Goal: Task Accomplishment & Management: Manage account settings

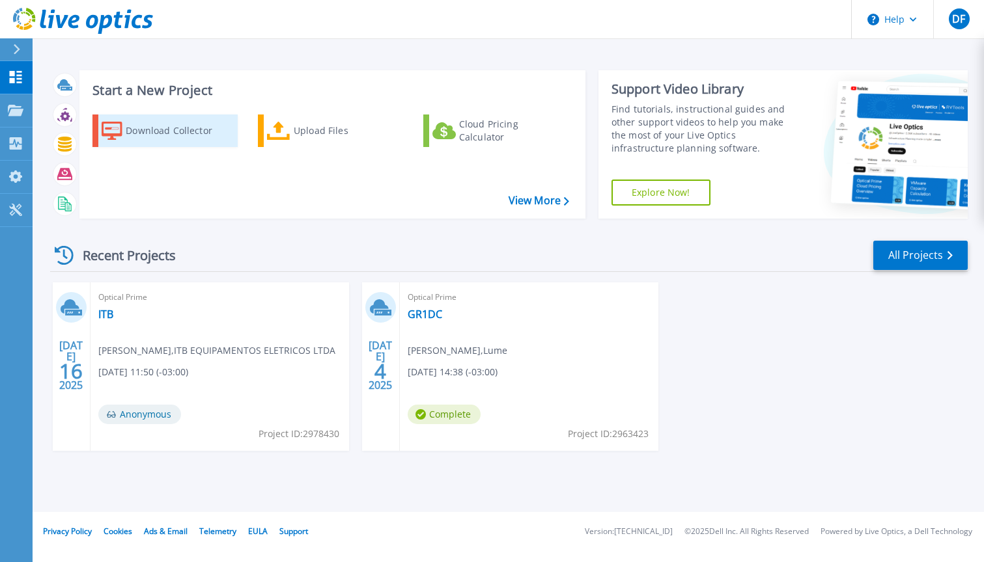
click at [186, 122] on div "Download Collector" at bounding box center [178, 131] width 104 height 26
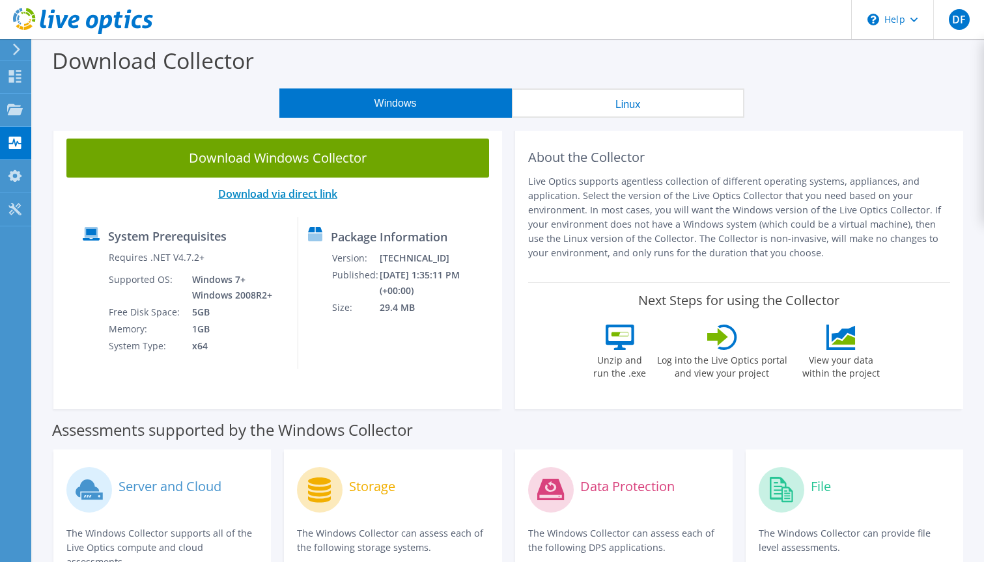
click at [302, 198] on link "Download via direct link" at bounding box center [277, 194] width 119 height 14
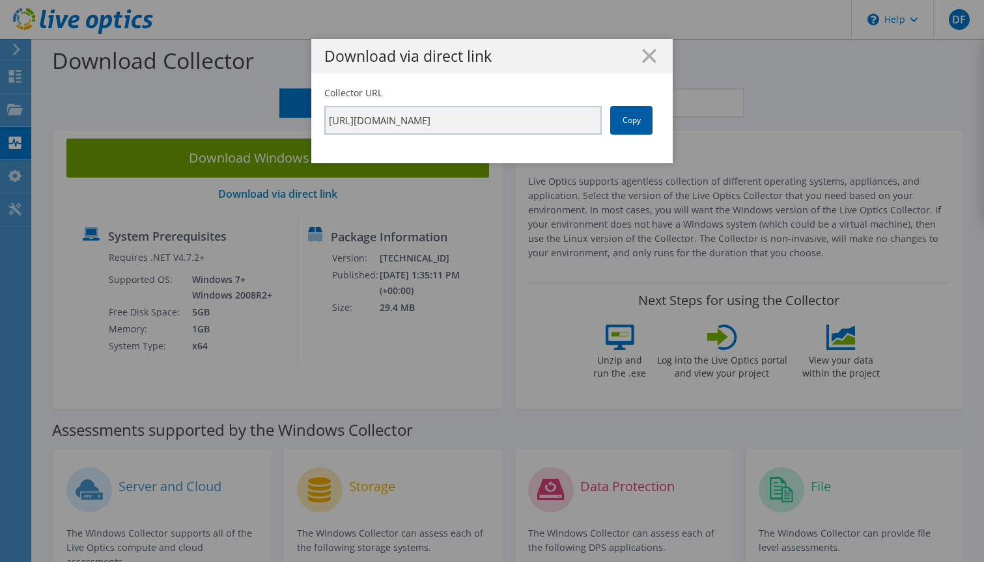
click at [625, 126] on link "Copy" at bounding box center [631, 120] width 42 height 29
click at [621, 124] on link "Copy" at bounding box center [631, 120] width 42 height 29
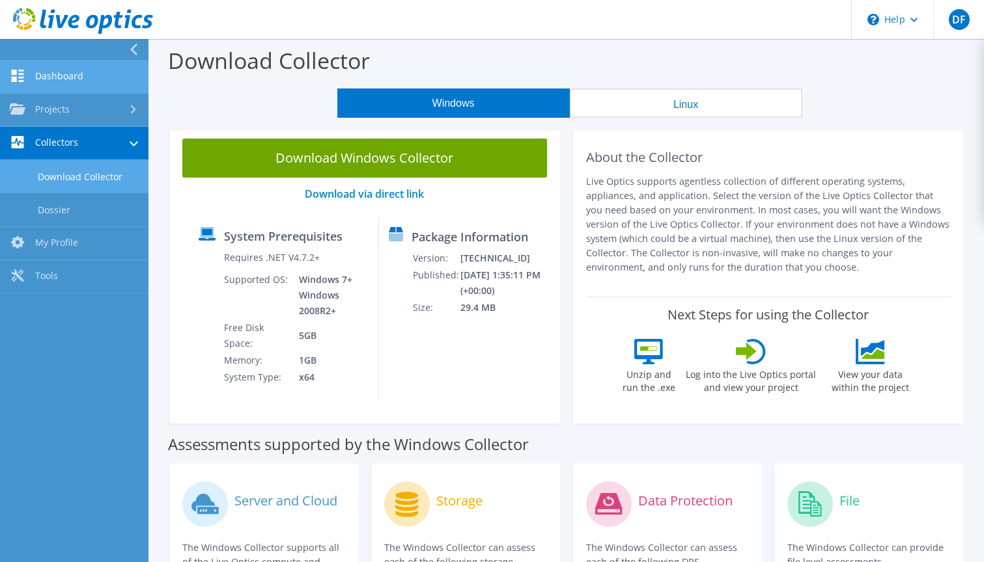
click at [62, 82] on link "Dashboard" at bounding box center [74, 77] width 148 height 33
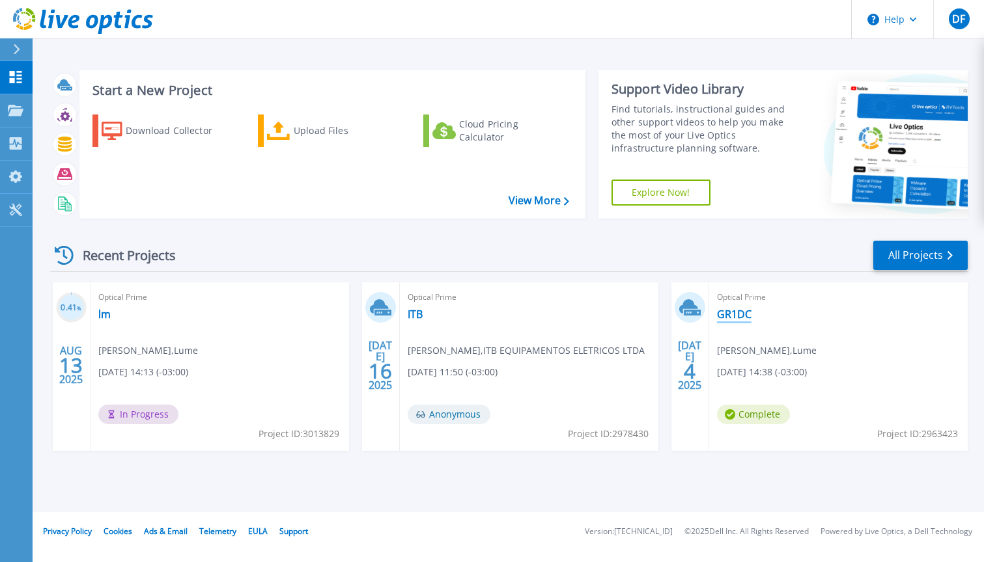
click at [741, 313] on link "GR1DC" at bounding box center [734, 314] width 35 height 13
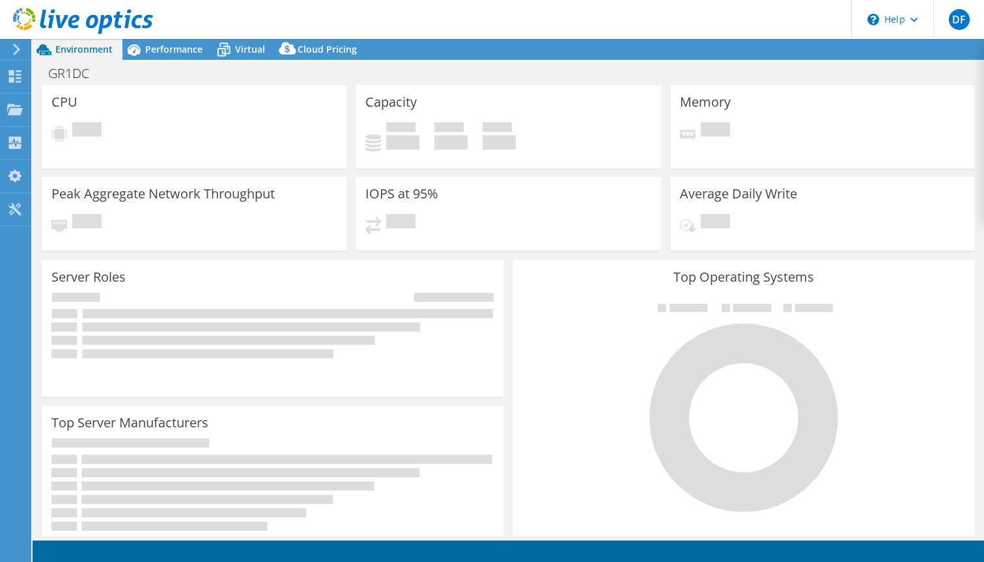
select select "SouthAmerica"
click at [70, 78] on h1 "GR1DC" at bounding box center [75, 73] width 67 height 14
select select "SouthAmerica"
select select "USD"
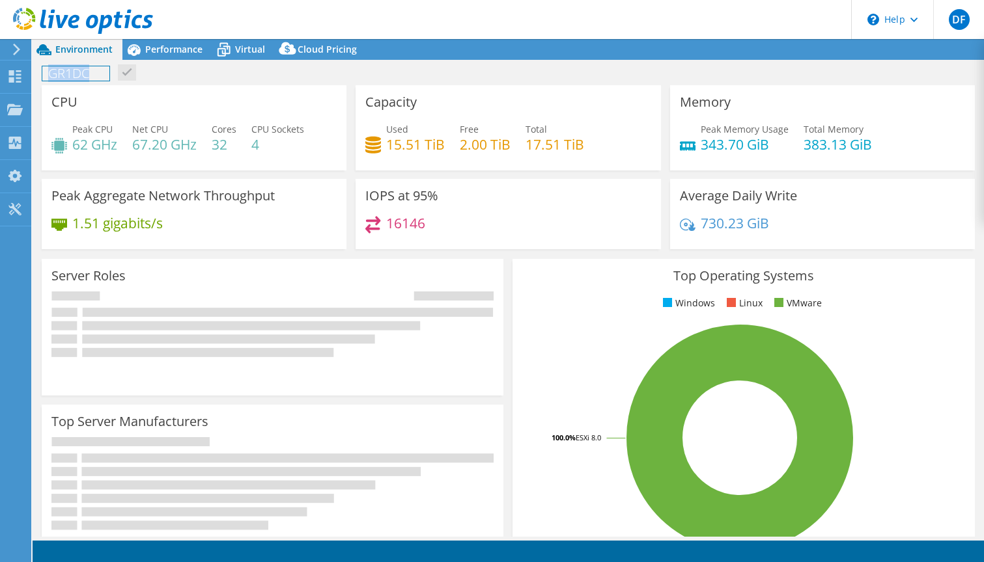
click at [70, 78] on h1 "GR1DC" at bounding box center [75, 73] width 67 height 14
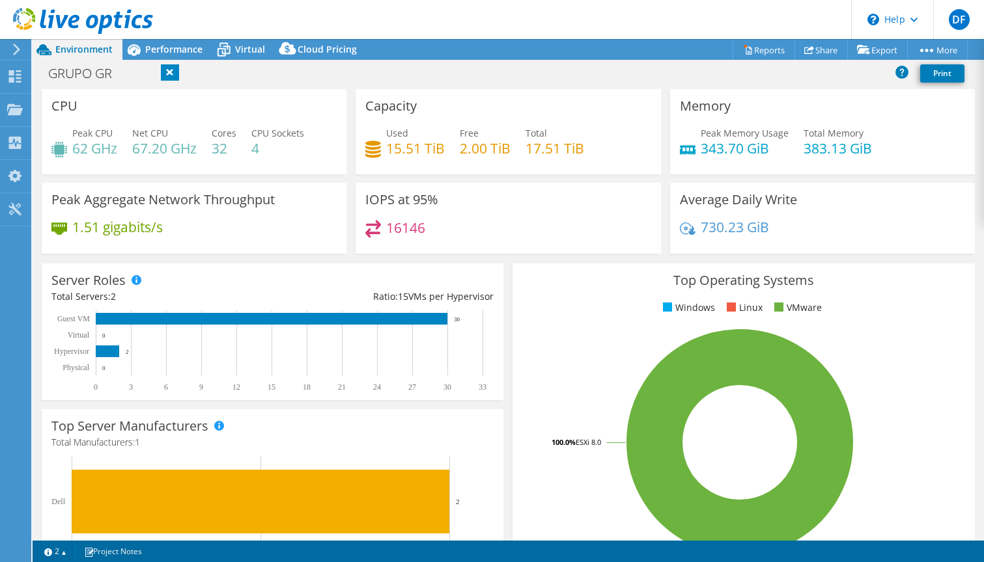
click at [265, 72] on div "GRUPO GR Print" at bounding box center [508, 73] width 951 height 24
click at [8, 73] on icon at bounding box center [15, 76] width 16 height 12
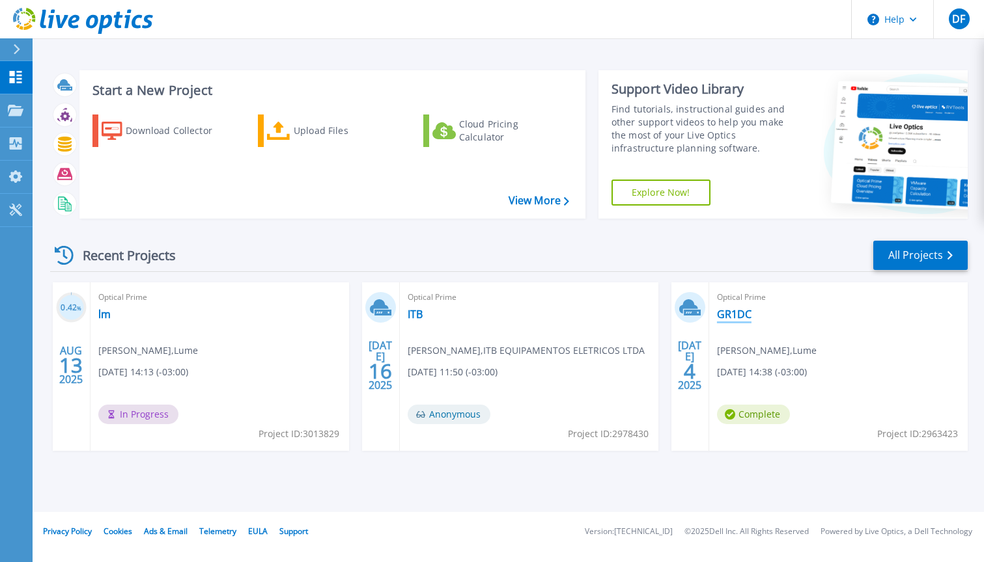
click at [731, 321] on link "GR1DC" at bounding box center [734, 314] width 35 height 13
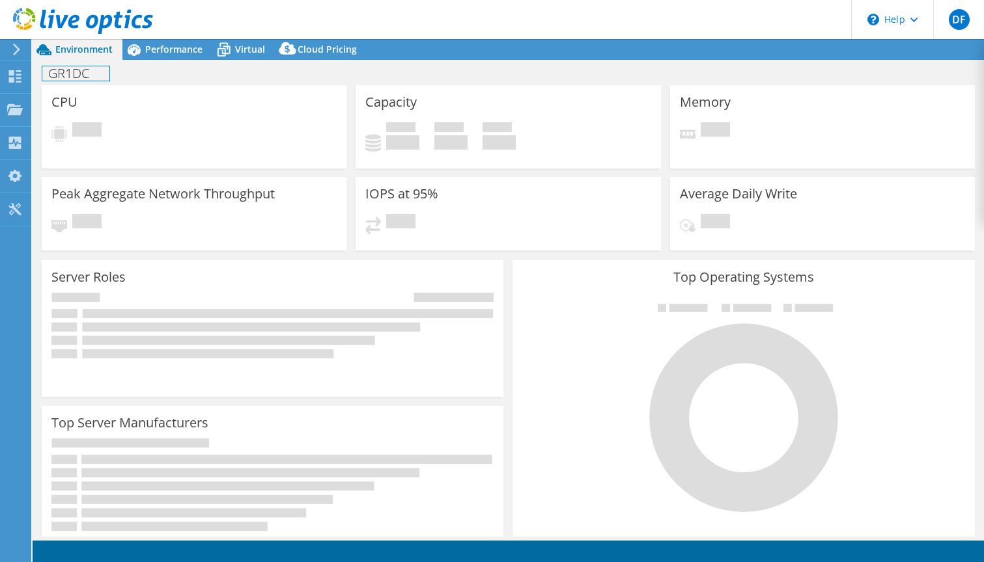
click at [66, 73] on h1 "GR1DC" at bounding box center [75, 73] width 67 height 14
select select "SouthAmerica"
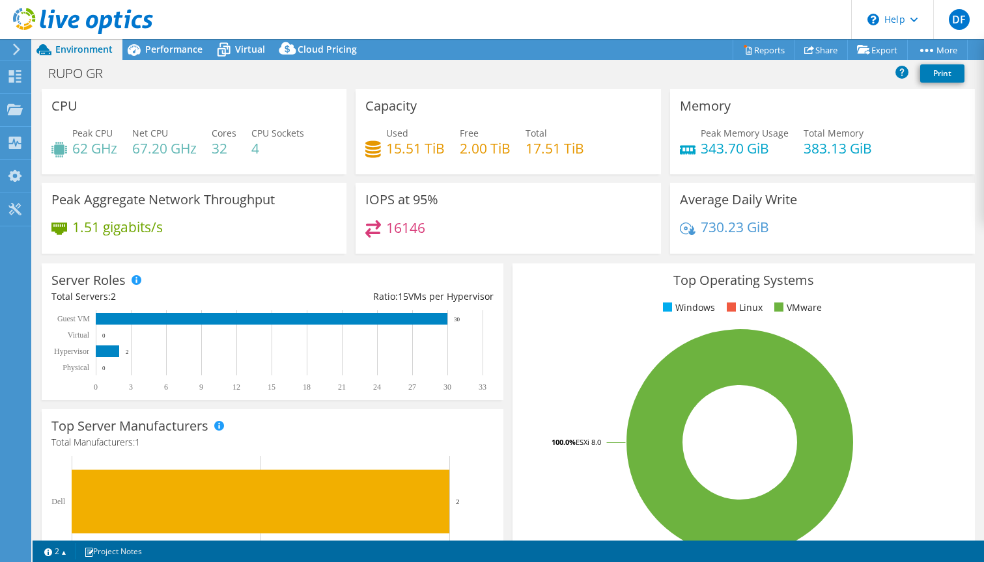
click at [163, 79] on div "RUPO GR Print" at bounding box center [508, 73] width 951 height 24
click at [95, 75] on h1 "RUPO GR" at bounding box center [82, 73] width 81 height 14
click at [143, 74] on div "RUPO GR Print" at bounding box center [508, 73] width 951 height 24
click at [109, 74] on h1 "RUPO GR" at bounding box center [82, 73] width 81 height 14
click at [151, 73] on link at bounding box center [150, 72] width 18 height 16
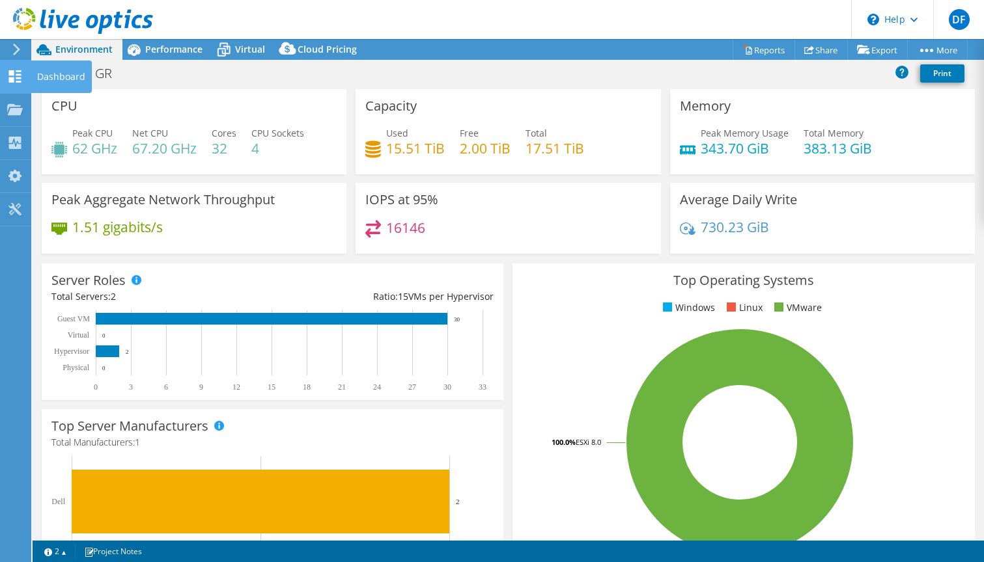
click at [18, 78] on use at bounding box center [15, 76] width 12 height 12
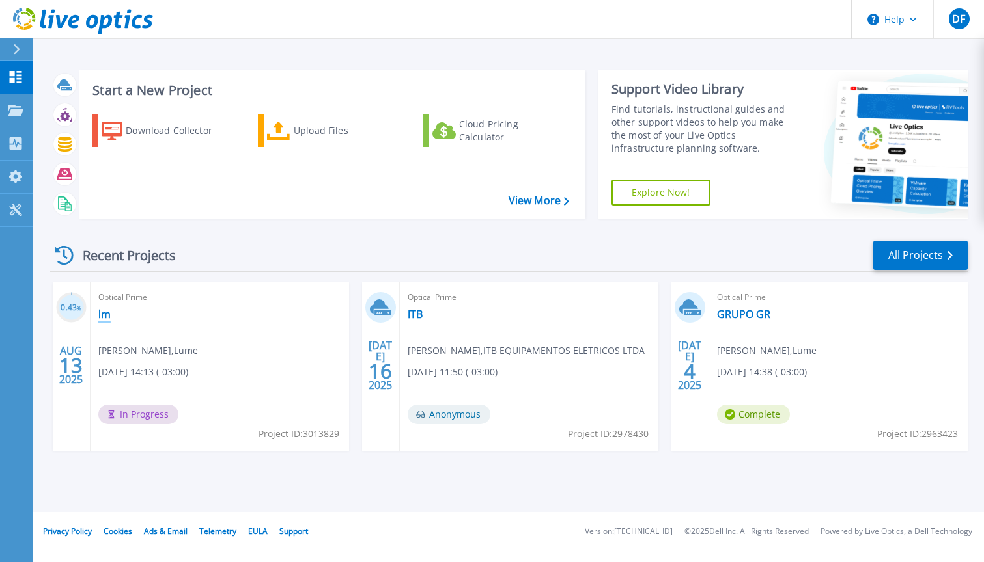
click at [109, 315] on link "lm" at bounding box center [104, 314] width 12 height 13
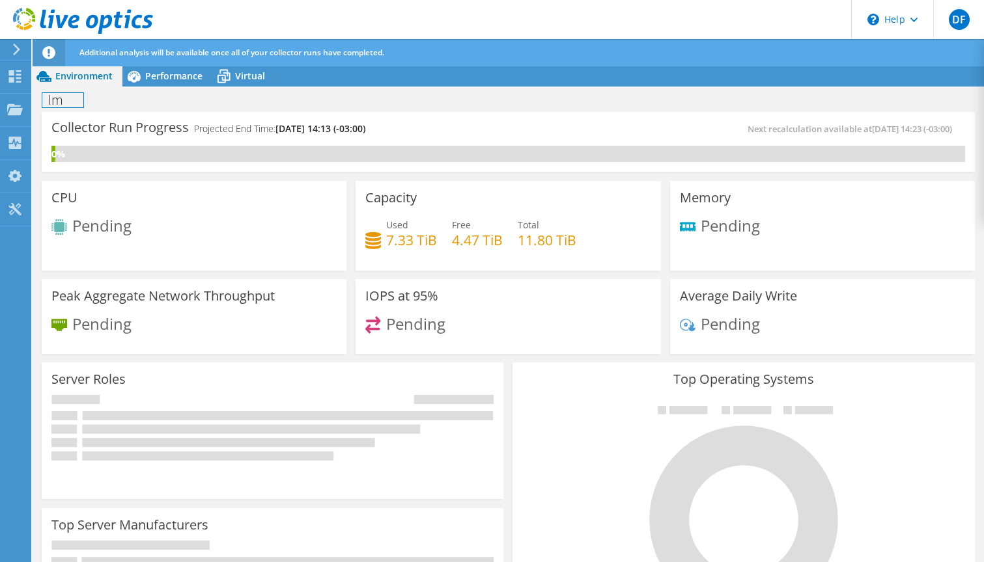
click at [62, 102] on h1 "lm" at bounding box center [62, 100] width 41 height 14
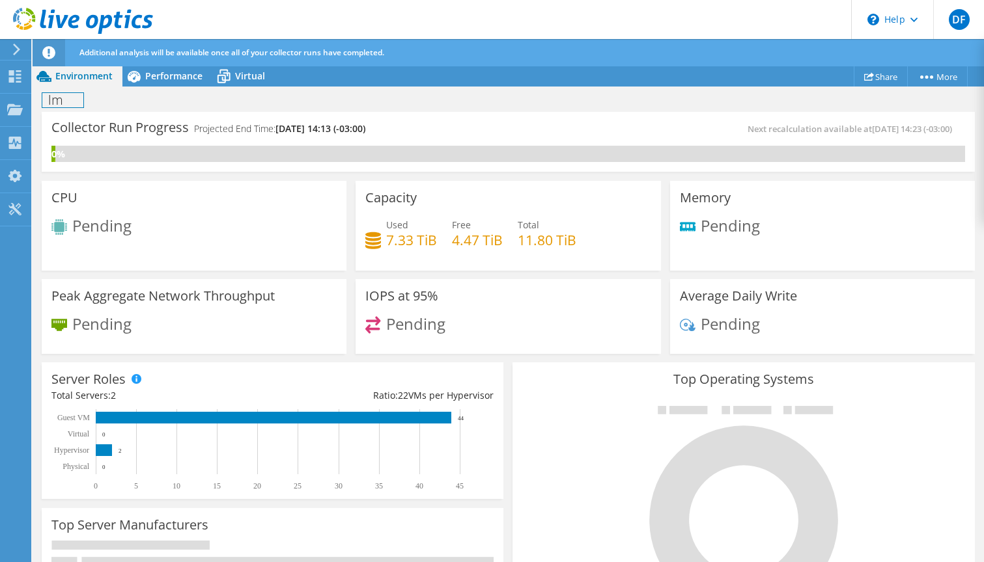
click at [62, 102] on h1 "lm" at bounding box center [62, 100] width 41 height 14
click at [63, 103] on h1 "lm" at bounding box center [62, 100] width 41 height 14
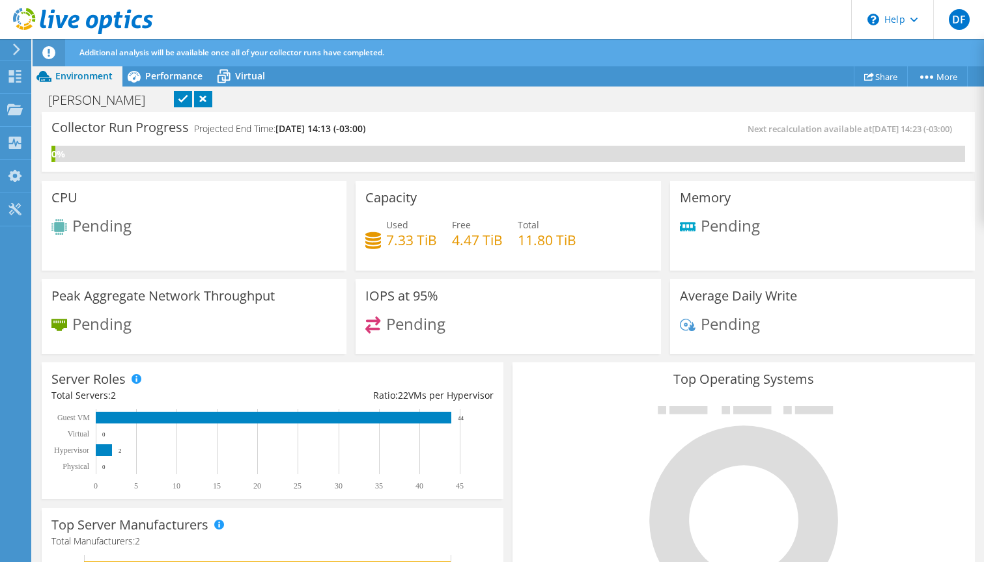
click at [174, 100] on link at bounding box center [183, 99] width 18 height 16
